Goal: Information Seeking & Learning: Learn about a topic

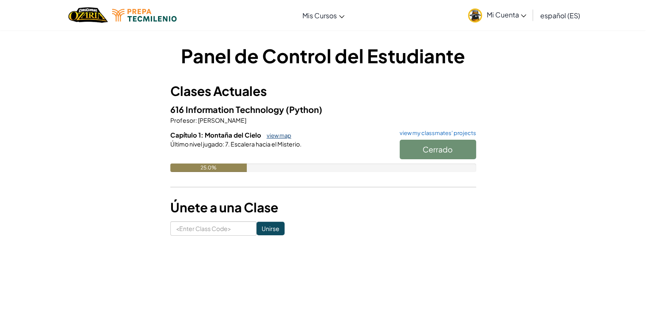
click at [269, 136] on link "view map" at bounding box center [277, 135] width 29 height 7
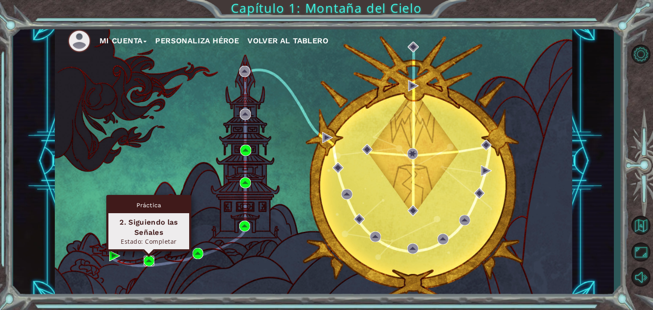
click at [153, 264] on img at bounding box center [149, 261] width 11 height 11
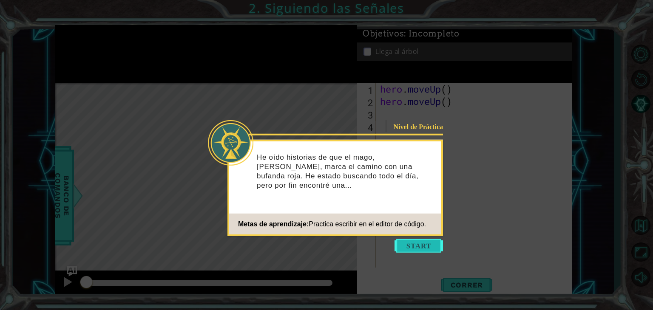
click at [411, 242] on button "Start" at bounding box center [418, 246] width 48 height 14
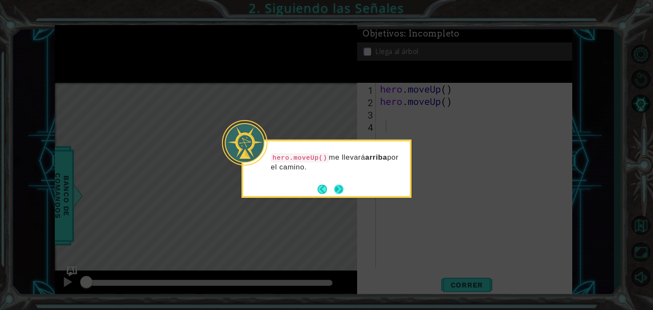
click at [338, 188] on button "Next" at bounding box center [338, 188] width 9 height 9
